Goal: Task Accomplishment & Management: Manage account settings

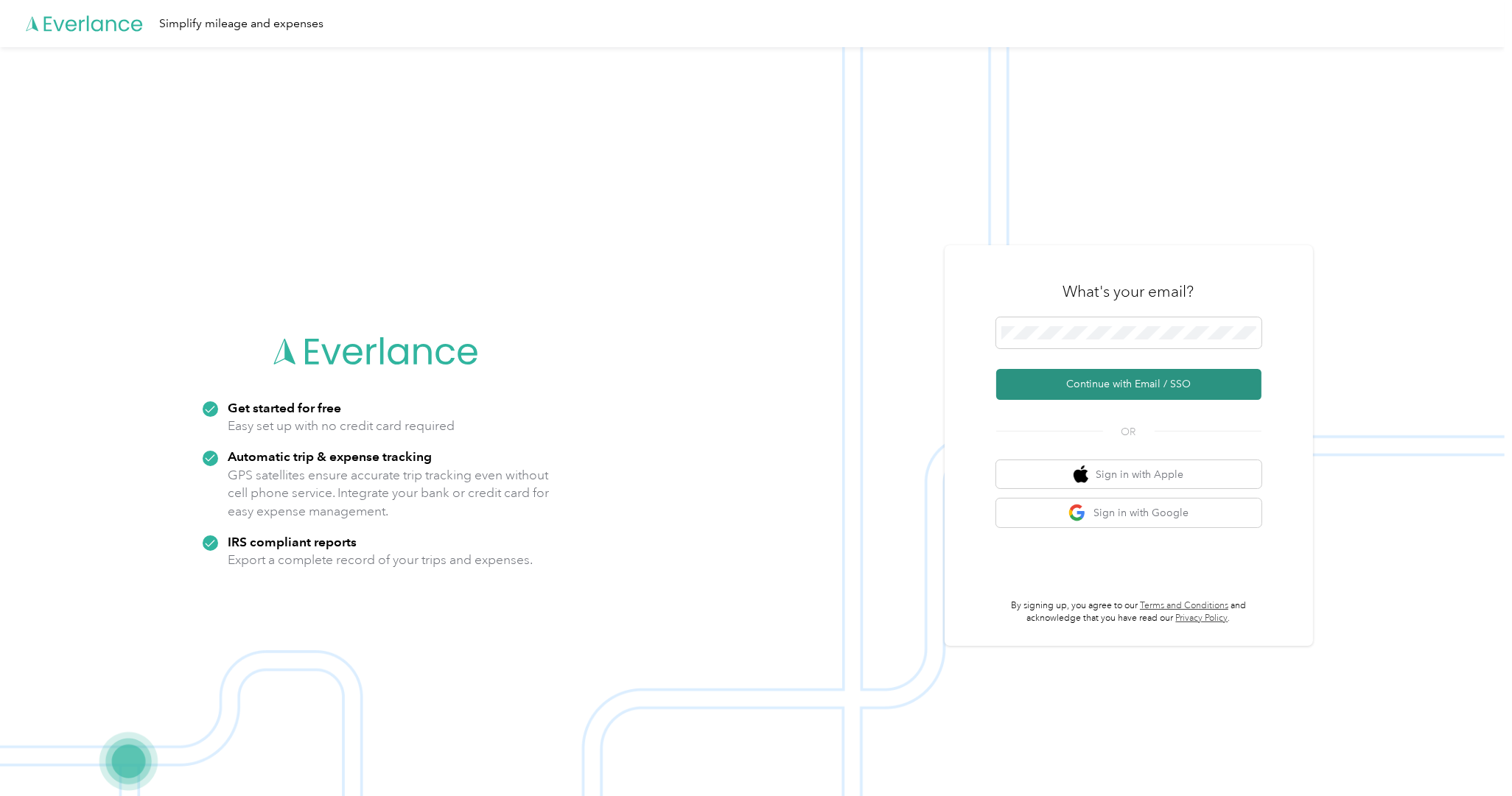
click at [1166, 384] on button "Continue with Email / SSO" at bounding box center [1128, 384] width 265 height 31
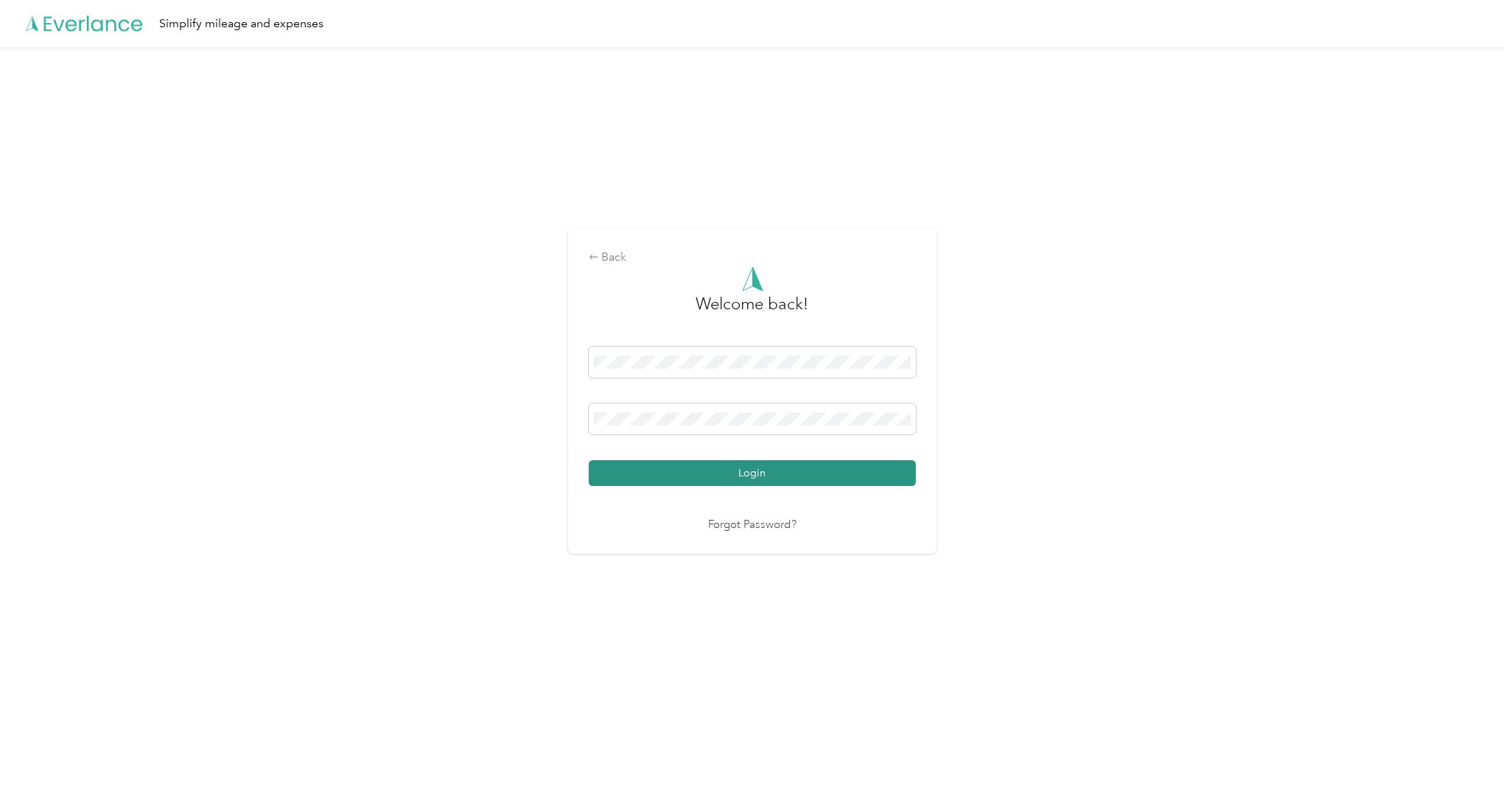
click at [749, 472] on button "Login" at bounding box center [752, 472] width 327 height 25
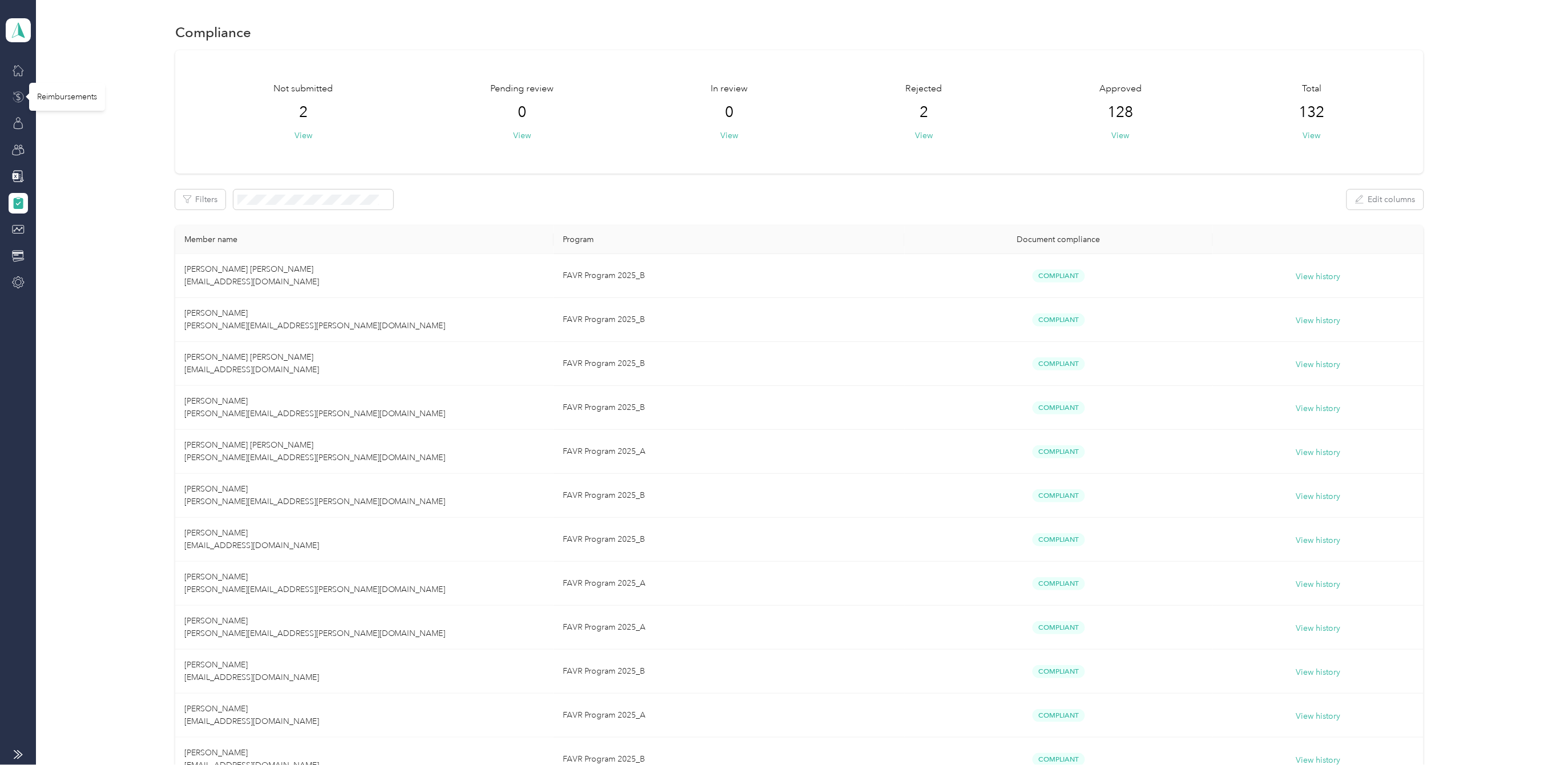
click at [15, 96] on icon at bounding box center [18, 97] width 13 height 13
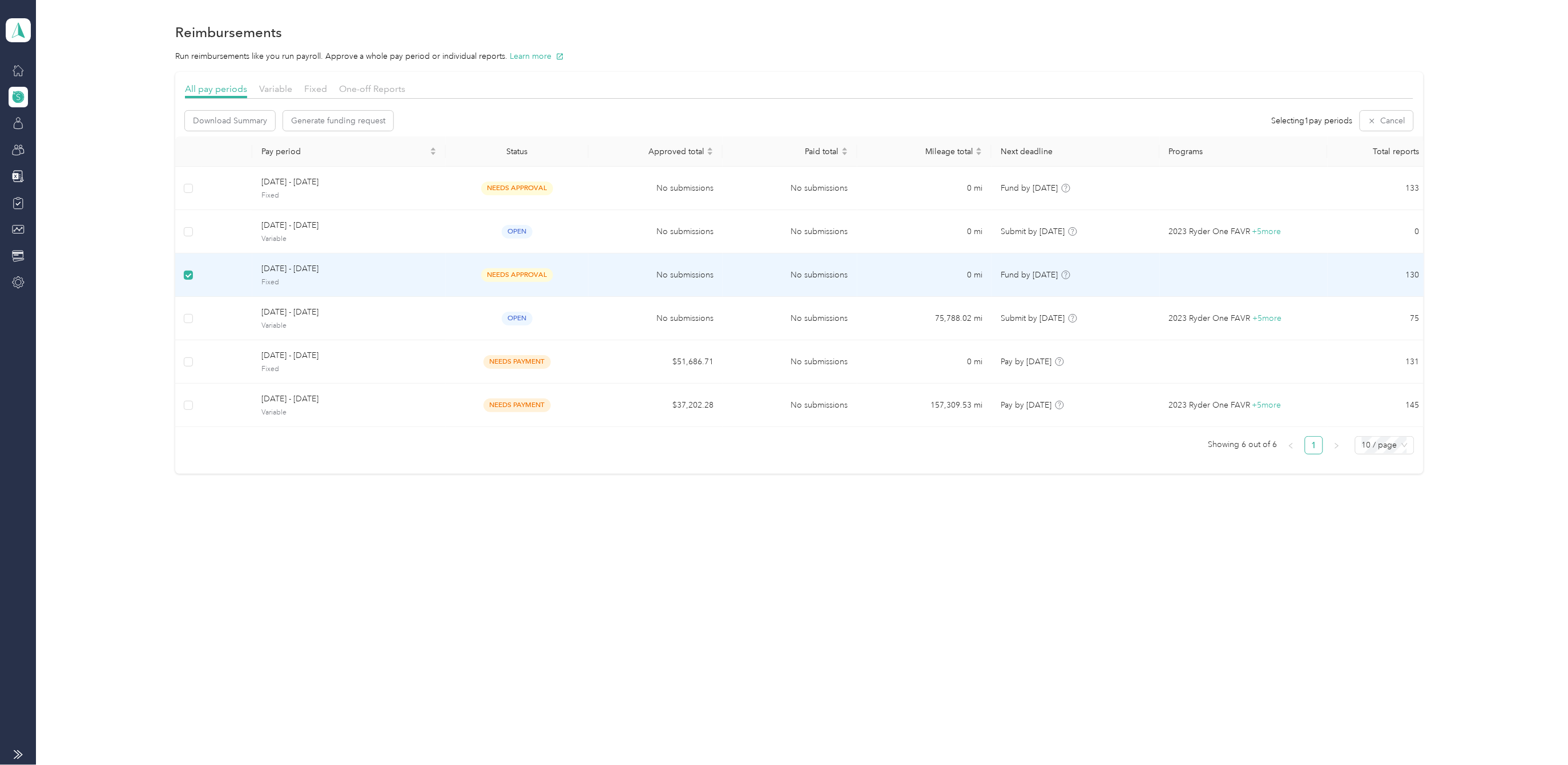
click at [740, 529] on div "Reimbursements Run reimbursements like you run payroll. Approve a whole pay per…" at bounding box center [798, 268] width 1526 height 536
click at [314, 273] on span "[DATE] - [DATE]" at bounding box center [349, 269] width 175 height 13
click at [1084, 566] on div "Reimbursements Run reimbursements like you run payroll. Approve a whole pay per…" at bounding box center [798, 382] width 1526 height 765
click at [185, 273] on td at bounding box center [188, 275] width 27 height 43
click at [249, 122] on span "Download Summary" at bounding box center [230, 120] width 74 height 12
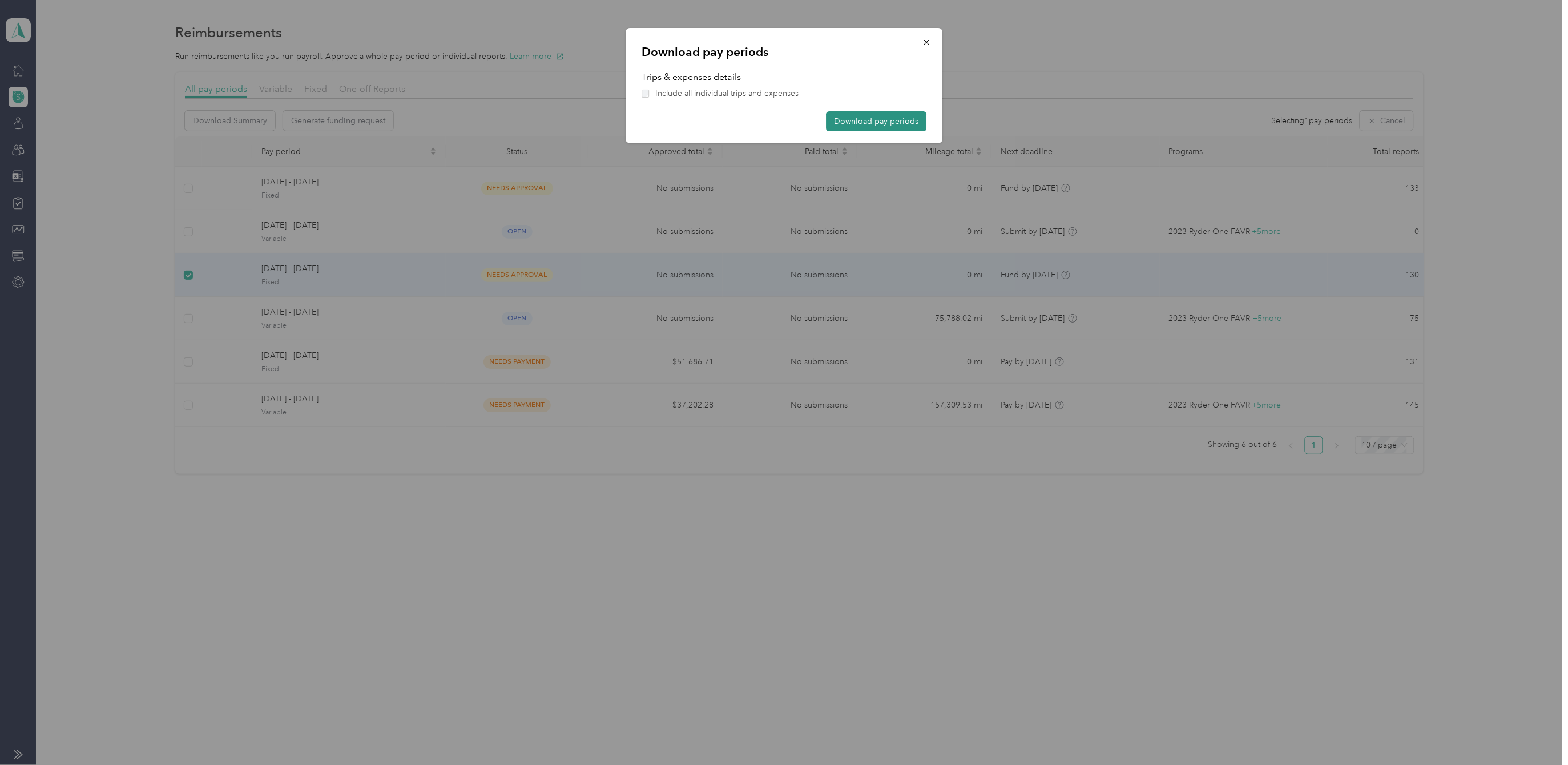
click at [893, 124] on button "Download pay periods" at bounding box center [876, 121] width 101 height 20
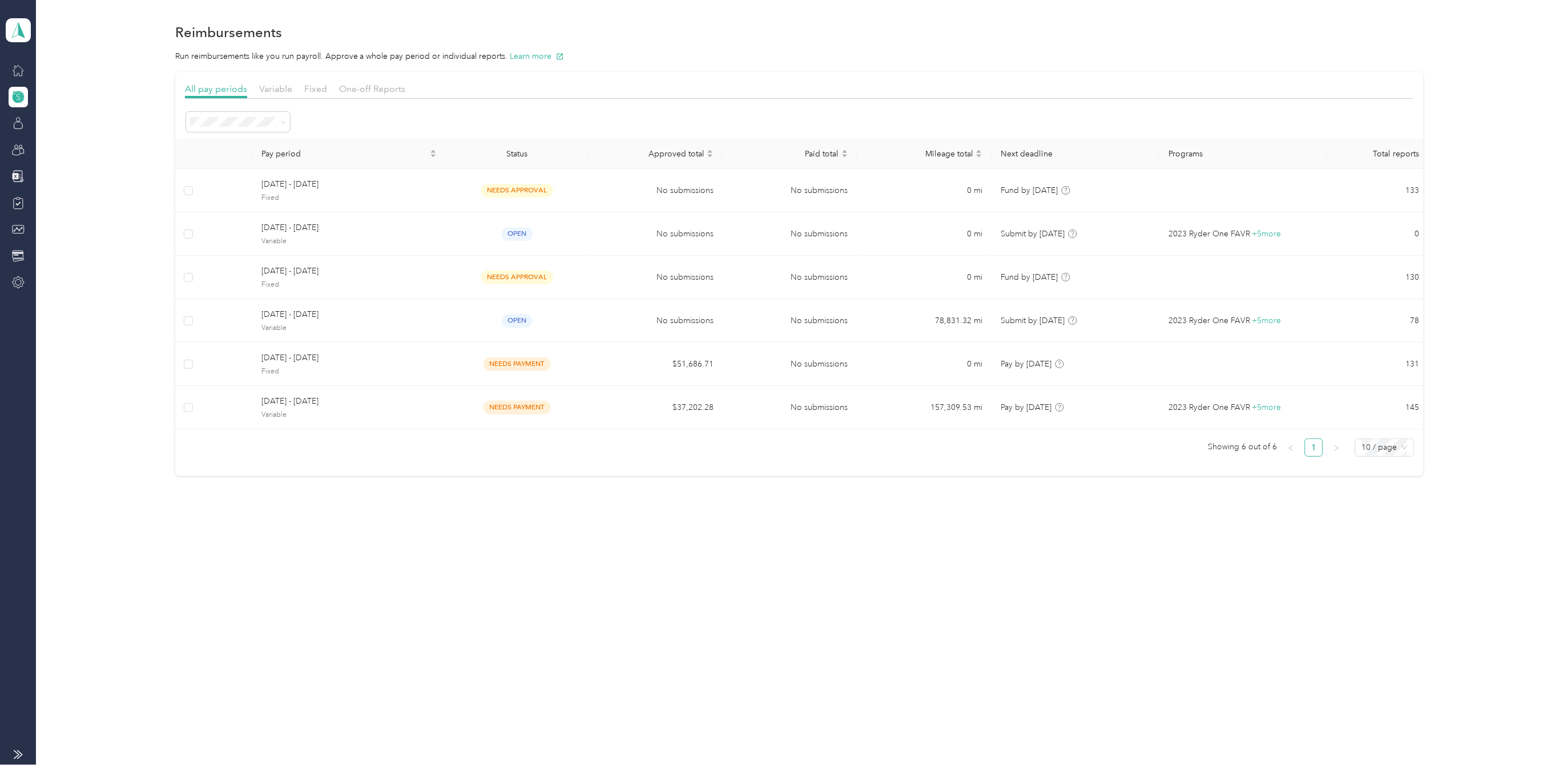
click at [1171, 563] on div "Reimbursements Run reimbursements like you run payroll. Approve a whole pay per…" at bounding box center [798, 382] width 1526 height 765
click at [920, 617] on div "Reimbursements Run reimbursements like you run payroll. Approve a whole pay per…" at bounding box center [798, 382] width 1526 height 765
